Goal: Task Accomplishment & Management: Use online tool/utility

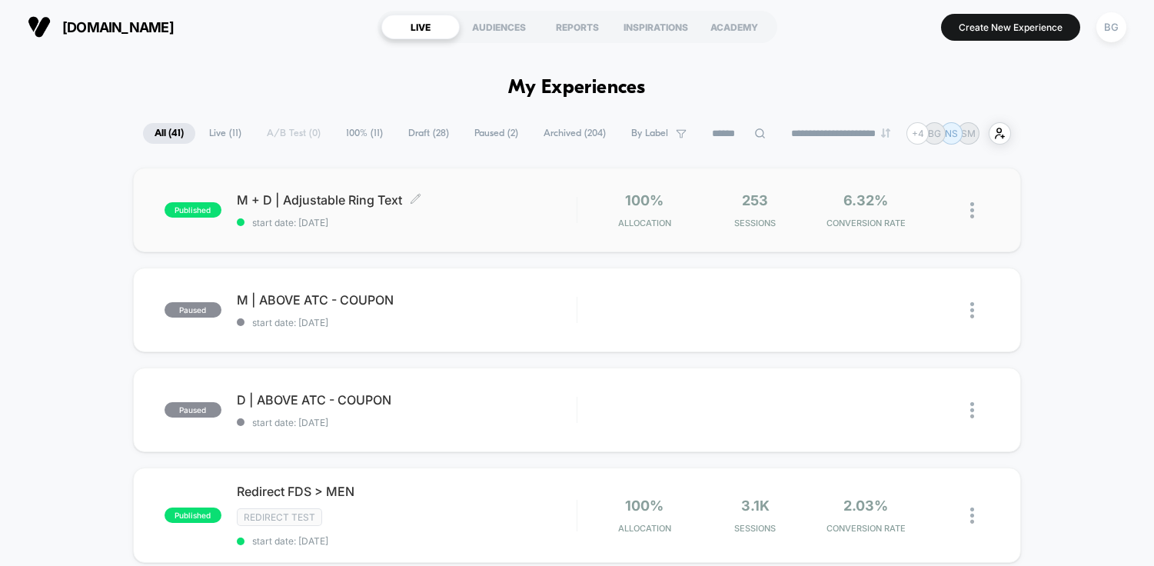
click at [424, 220] on span "start date: [DATE]" at bounding box center [407, 223] width 340 height 12
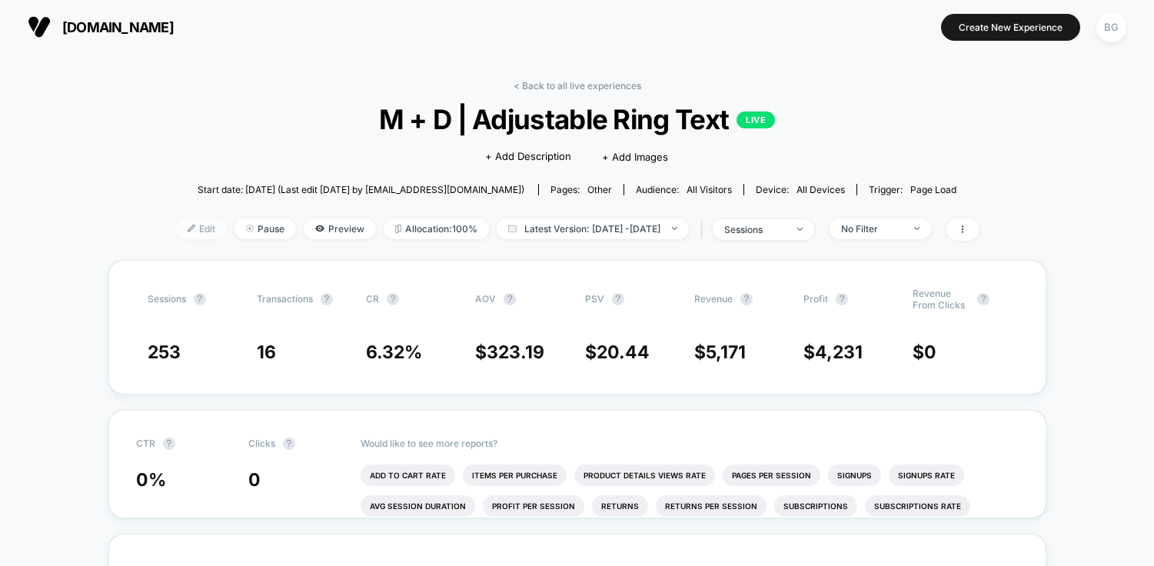
click at [176, 231] on span "Edit" at bounding box center [201, 228] width 51 height 21
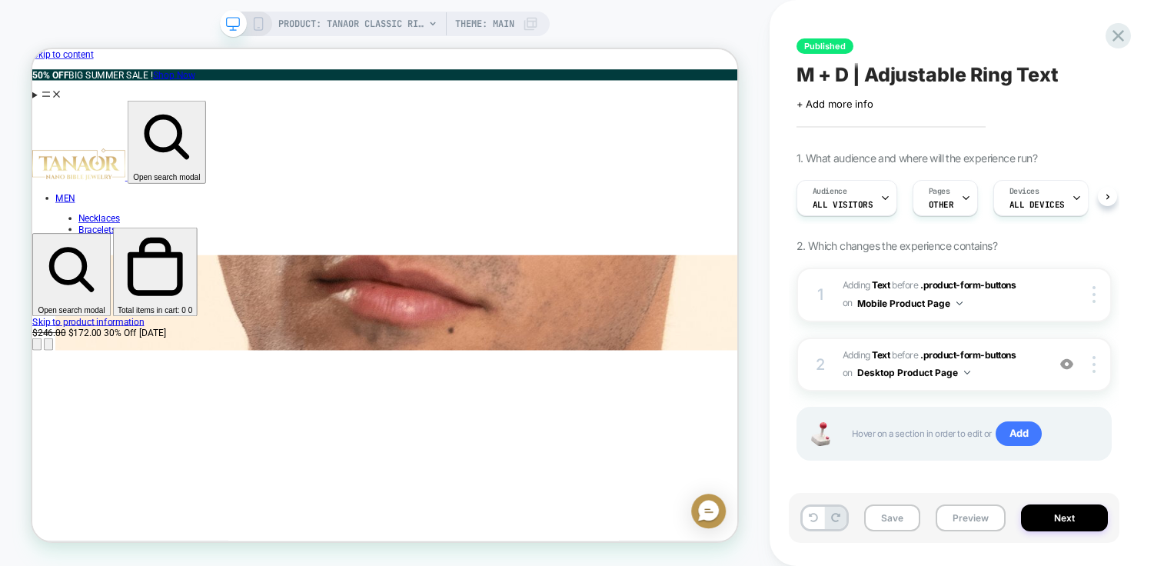
scroll to position [0, 1]
click at [930, 206] on span "OTHER" at bounding box center [940, 204] width 25 height 11
